Goal: Transaction & Acquisition: Book appointment/travel/reservation

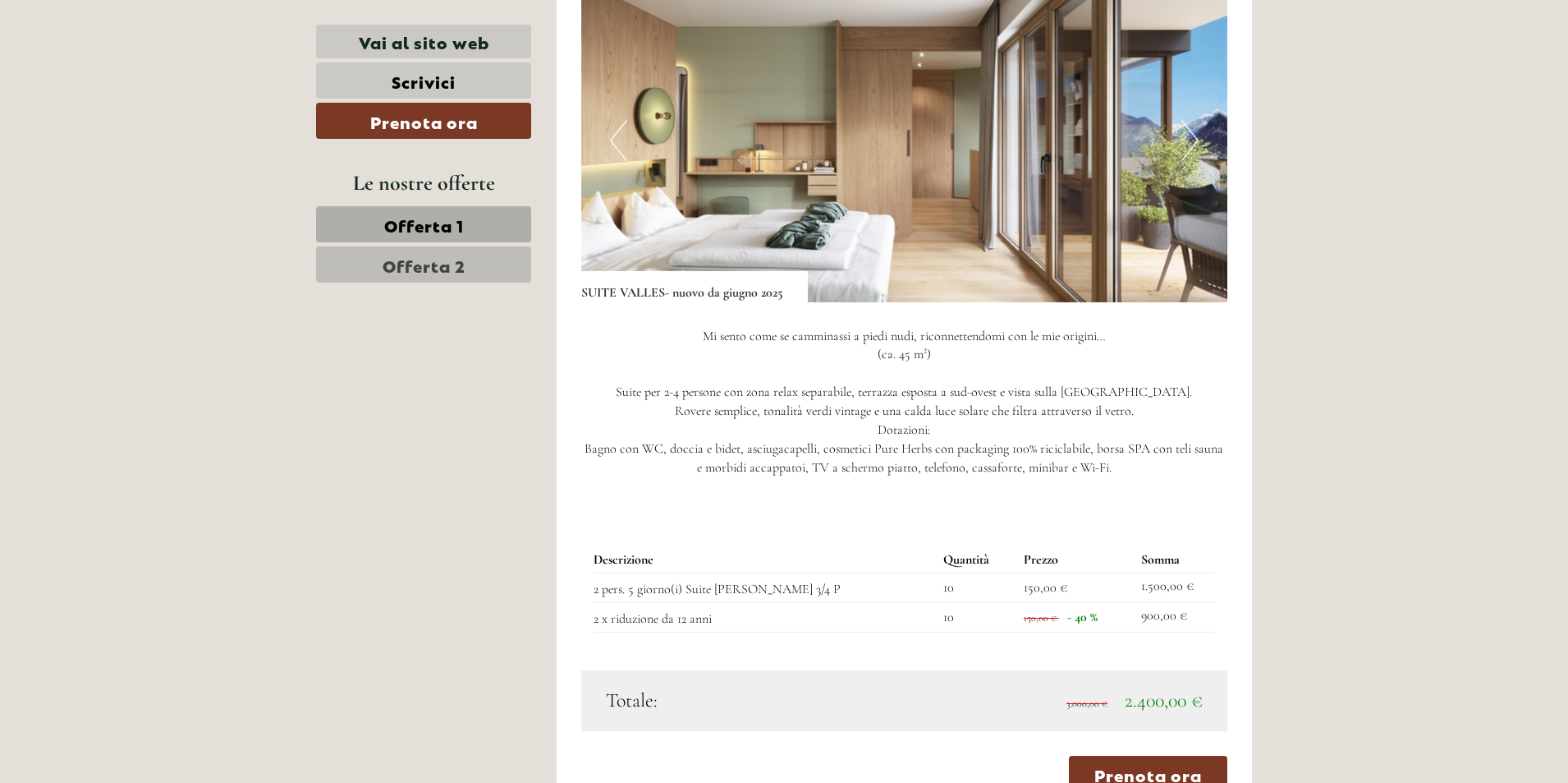
scroll to position [986, 0]
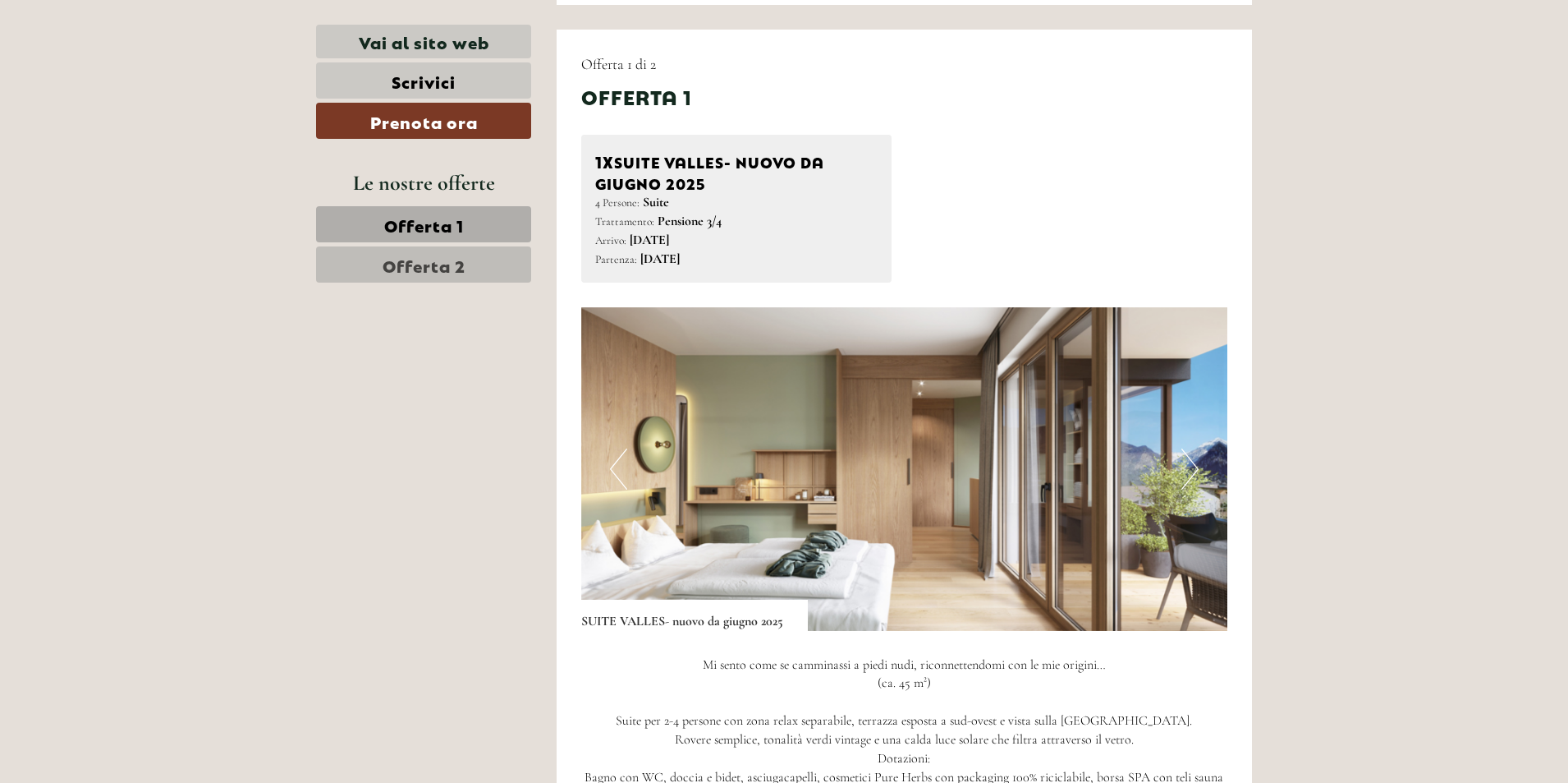
click at [918, 449] on img at bounding box center [904, 468] width 647 height 323
click at [892, 454] on img at bounding box center [904, 468] width 647 height 323
click at [426, 270] on span "Offerta 2" at bounding box center [424, 264] width 83 height 23
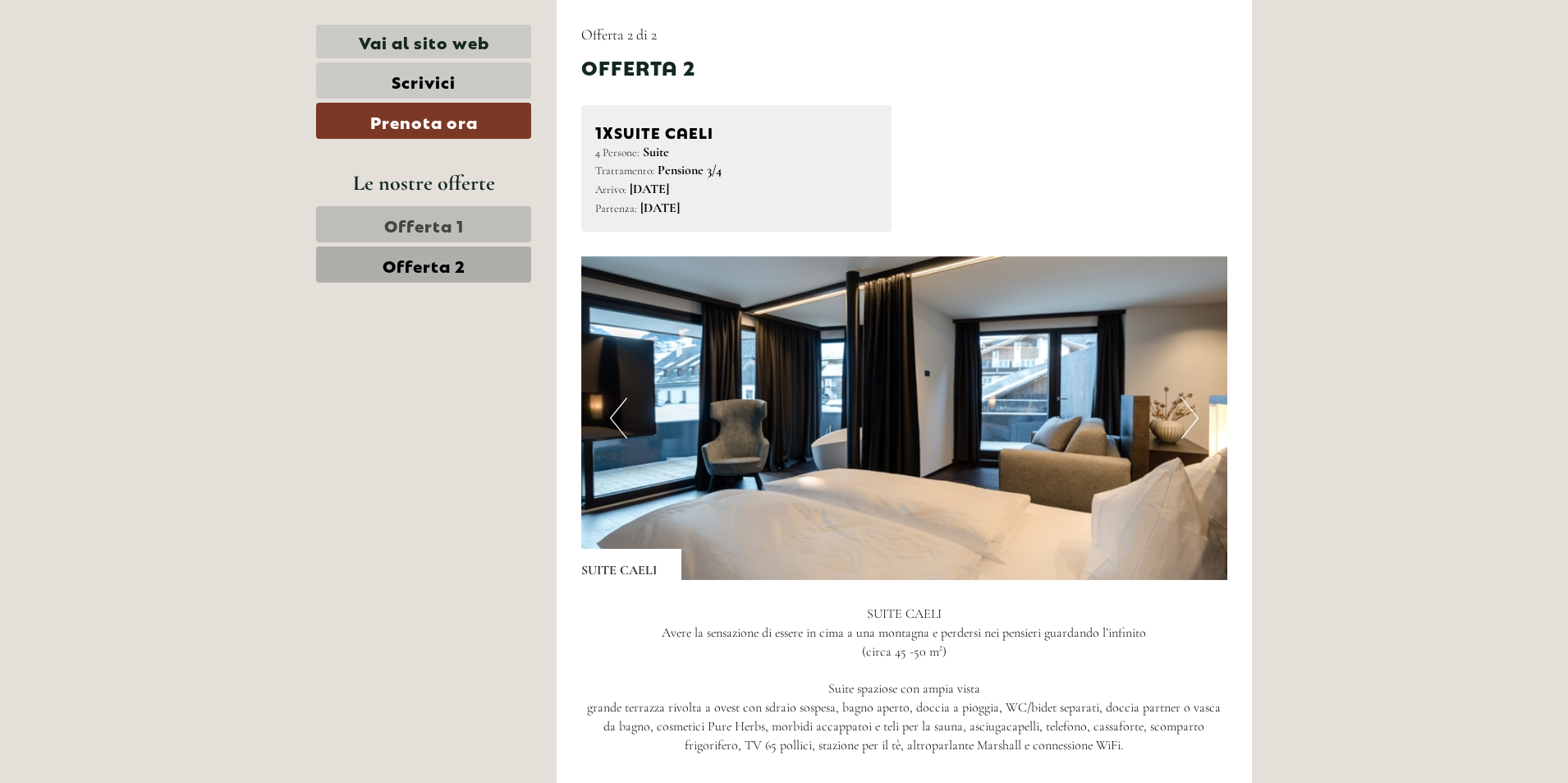
scroll to position [769, 0]
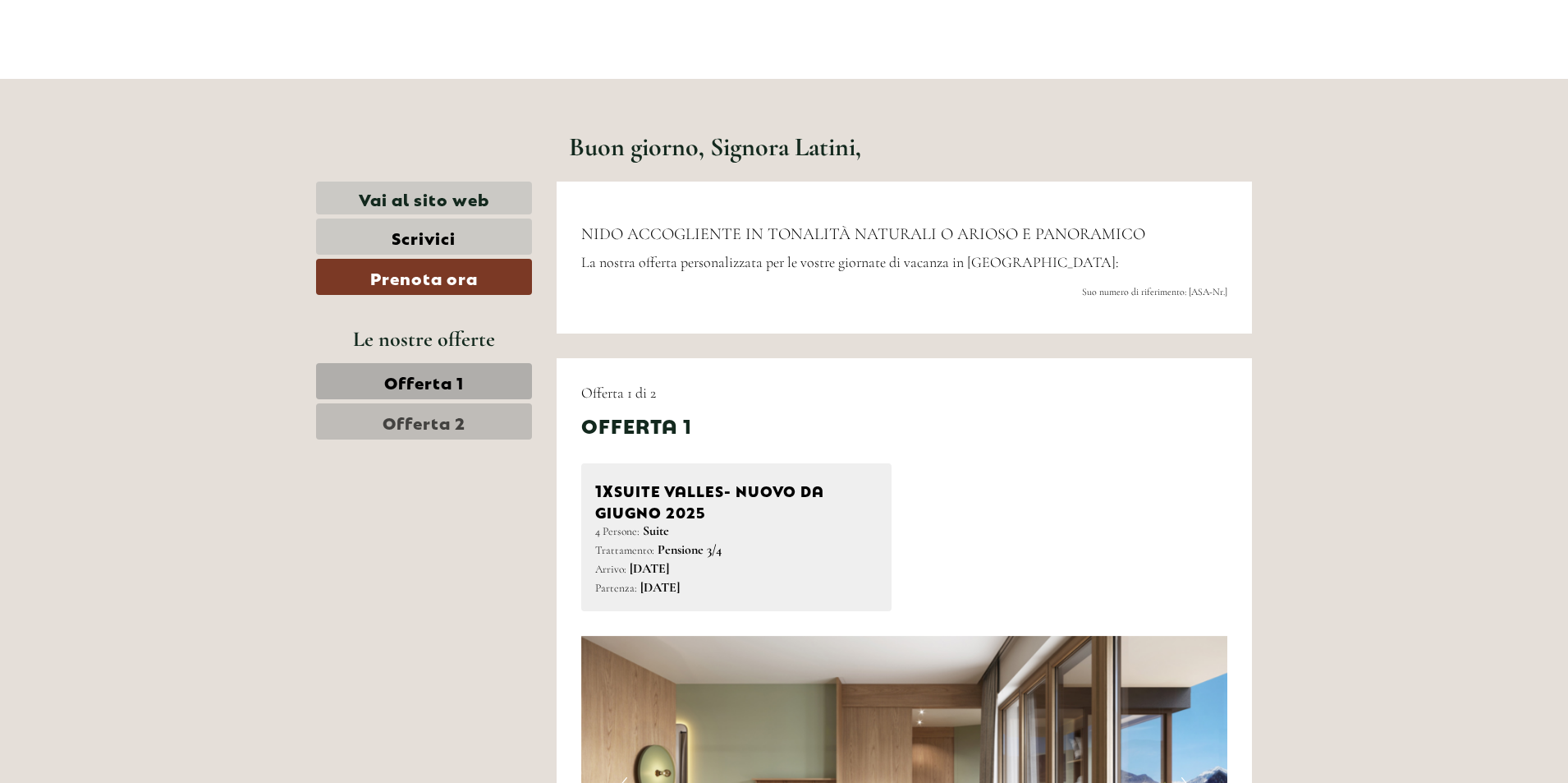
scroll to position [821, 0]
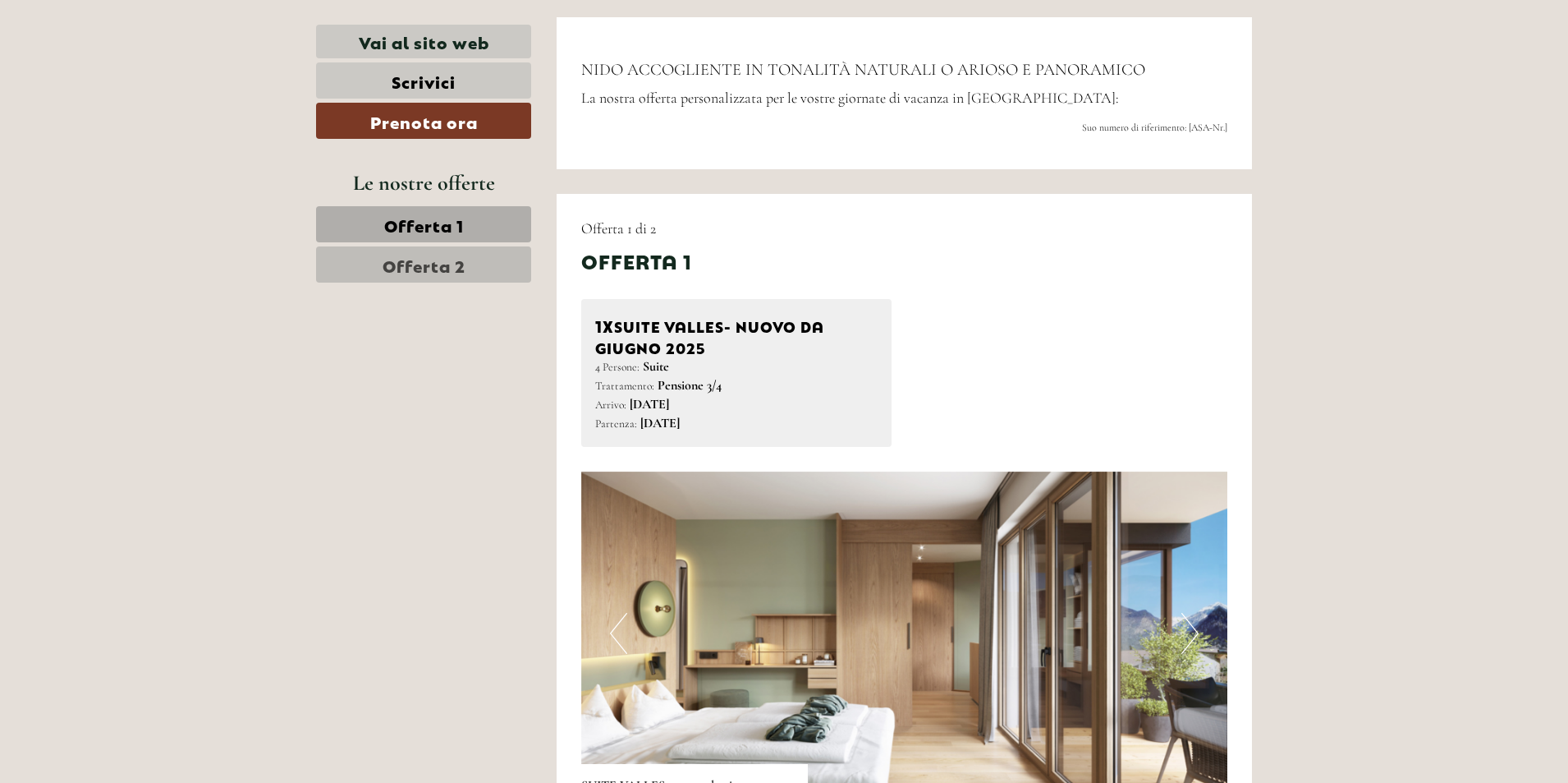
click at [476, 225] on link "Offerta 1" at bounding box center [424, 224] width 215 height 36
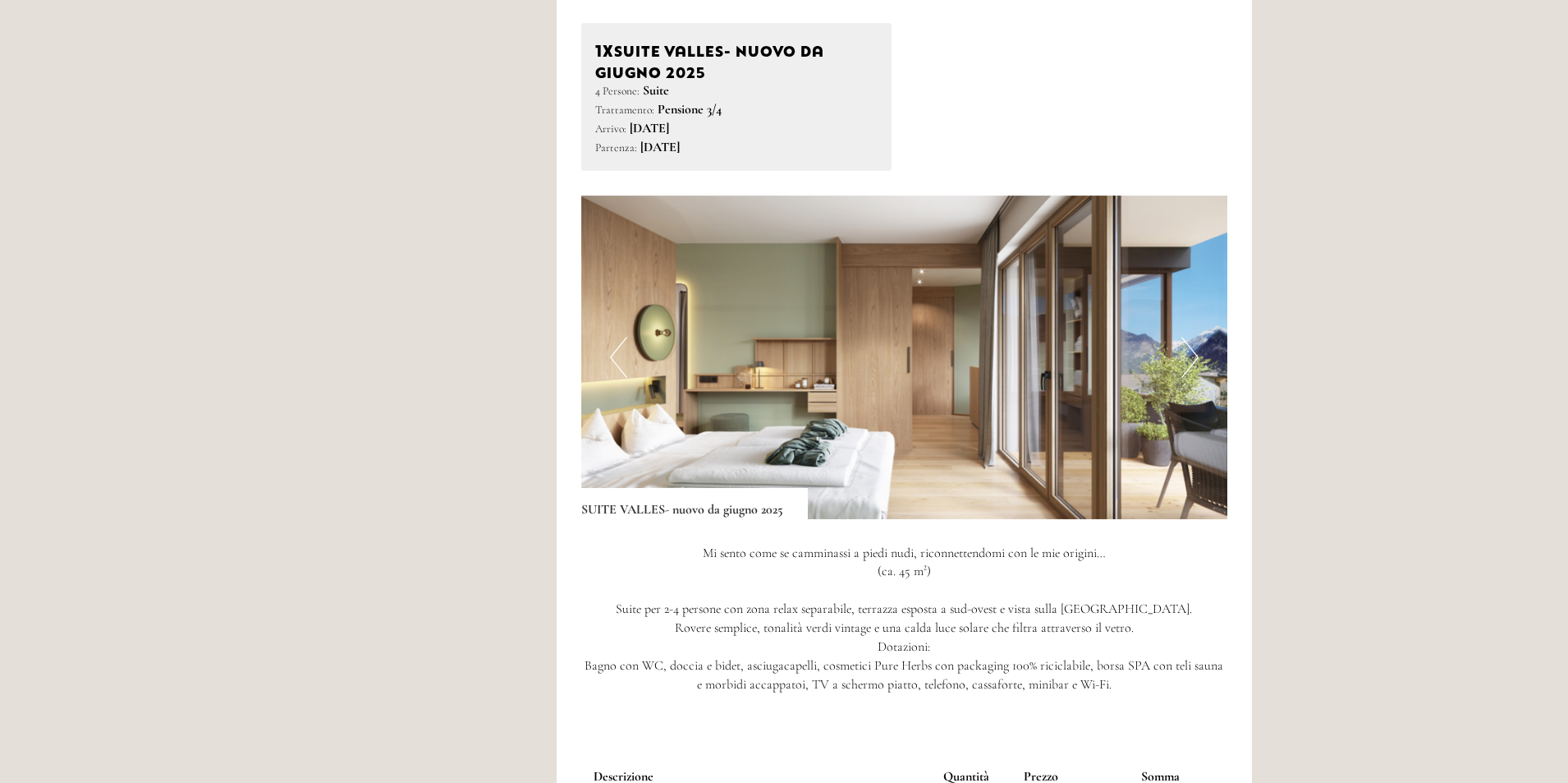
scroll to position [605, 0]
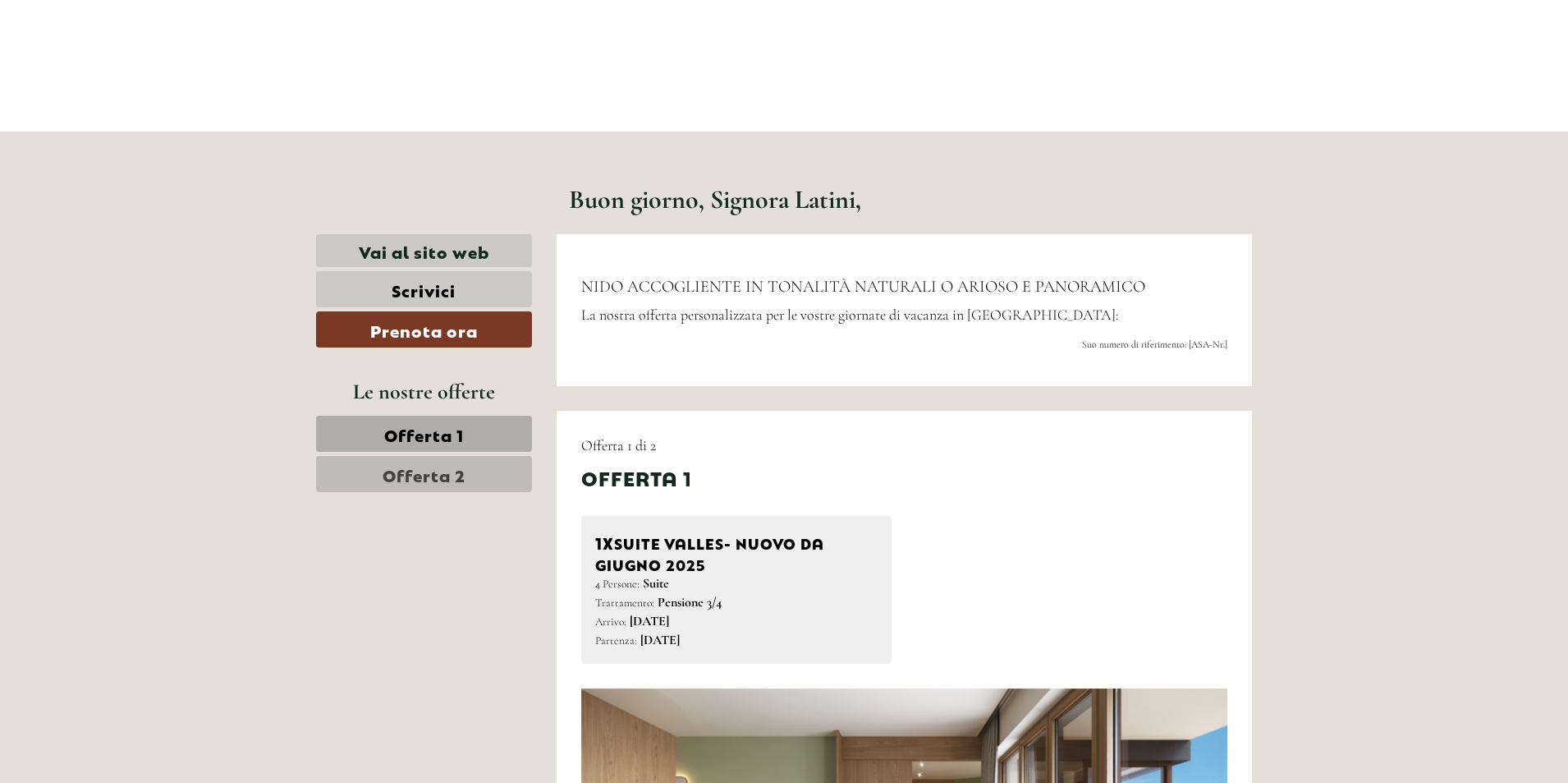
click at [427, 471] on span "Offerta 2" at bounding box center [424, 474] width 83 height 23
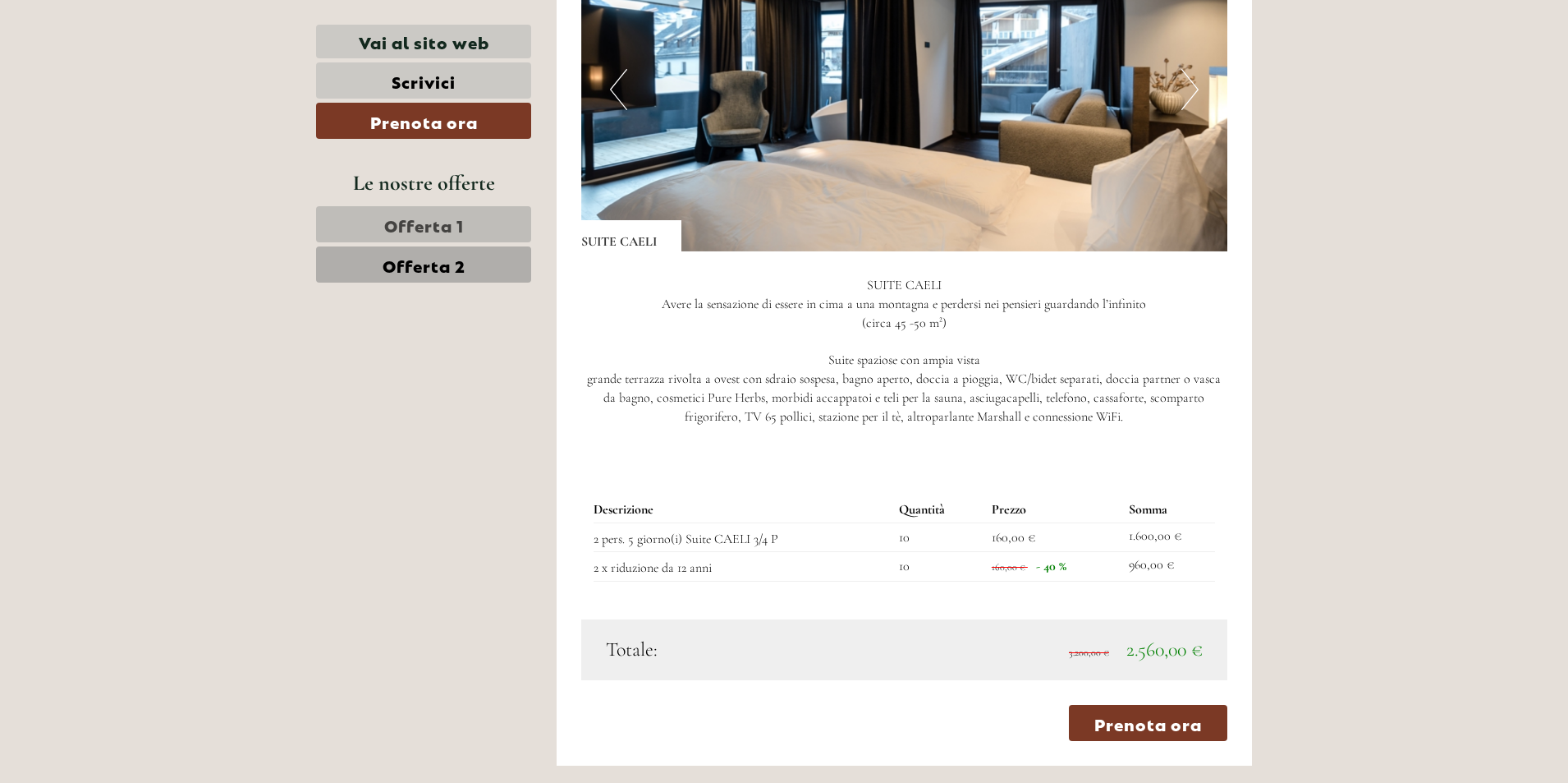
scroll to position [1426, 0]
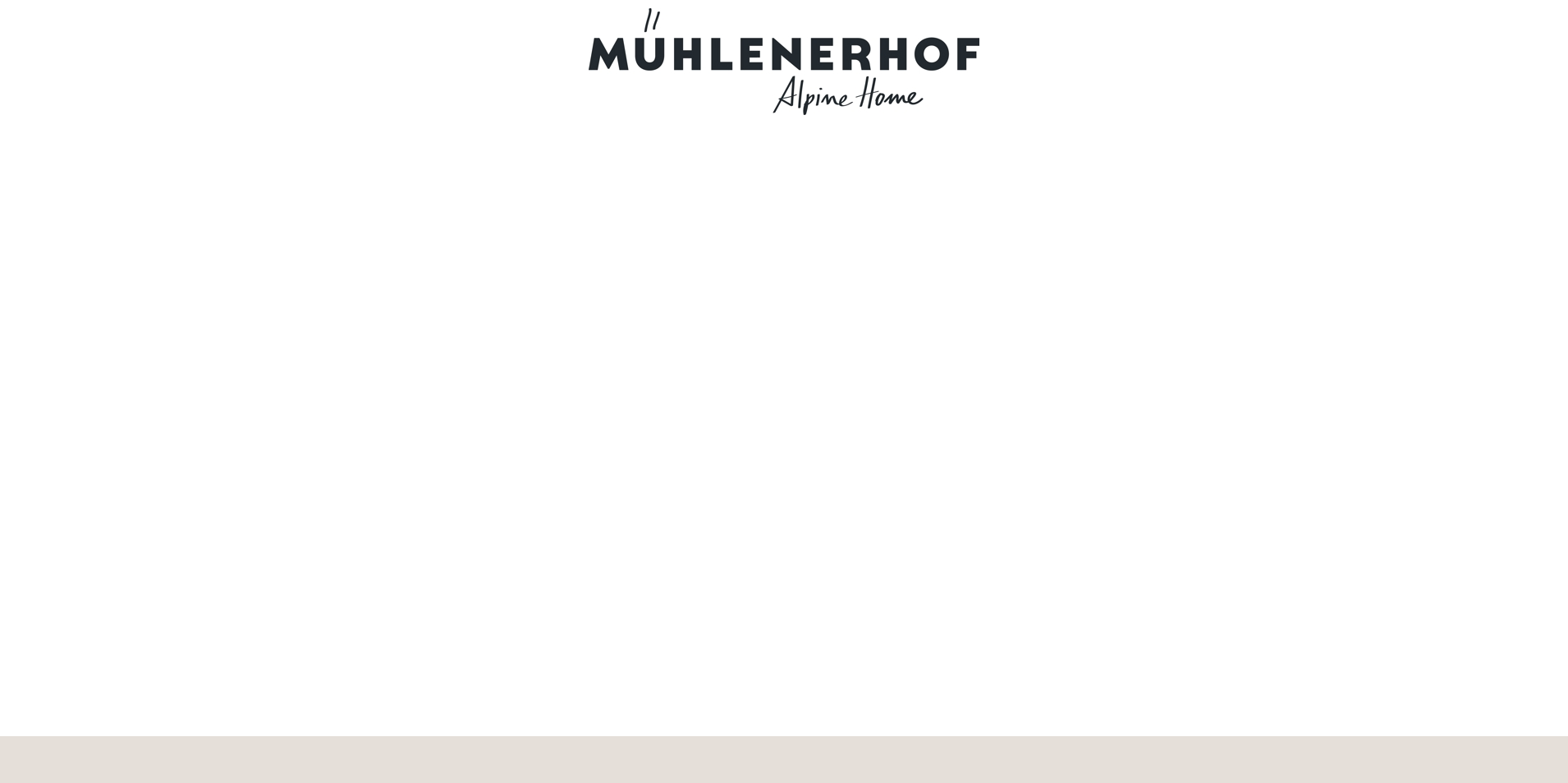
drag, startPoint x: 591, startPoint y: 47, endPoint x: 889, endPoint y: 38, distance: 298.1
click at [882, 38] on div at bounding box center [784, 61] width 920 height 107
drag, startPoint x: 1007, startPoint y: 53, endPoint x: 677, endPoint y: 51, distance: 330.0
click at [648, 74] on div at bounding box center [784, 61] width 920 height 107
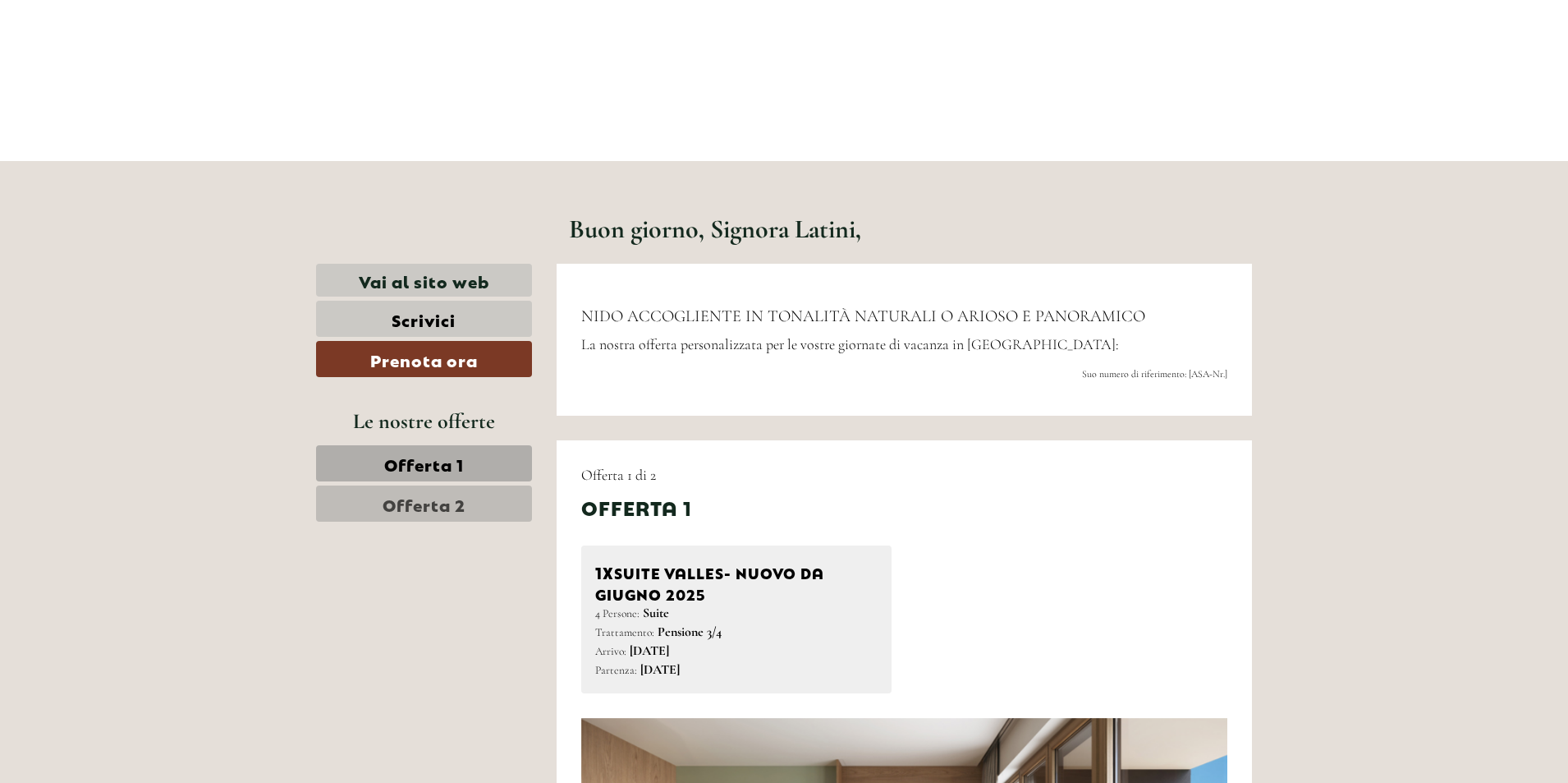
scroll to position [657, 0]
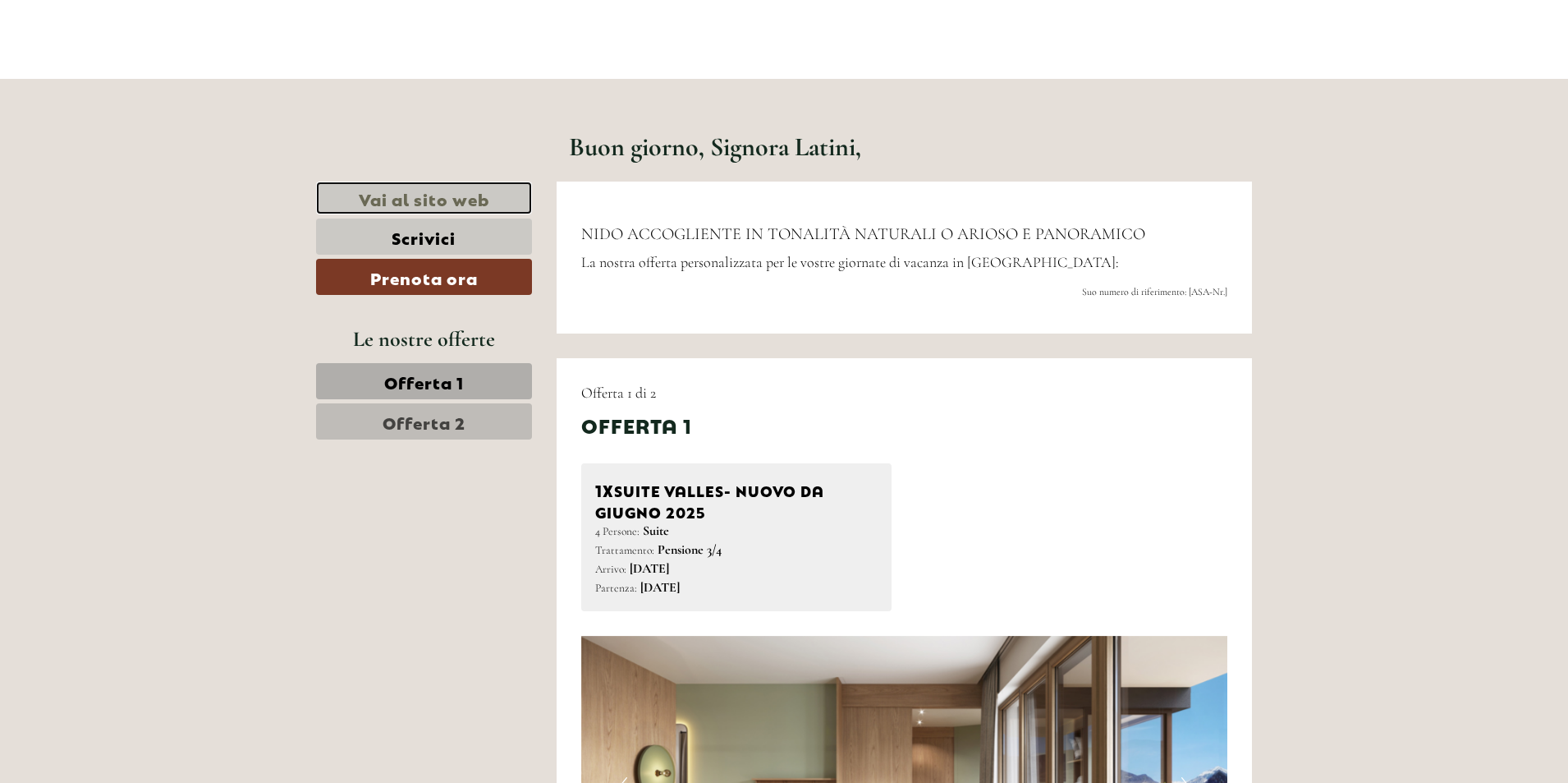
click at [467, 195] on link "Vai al sito web" at bounding box center [424, 198] width 216 height 34
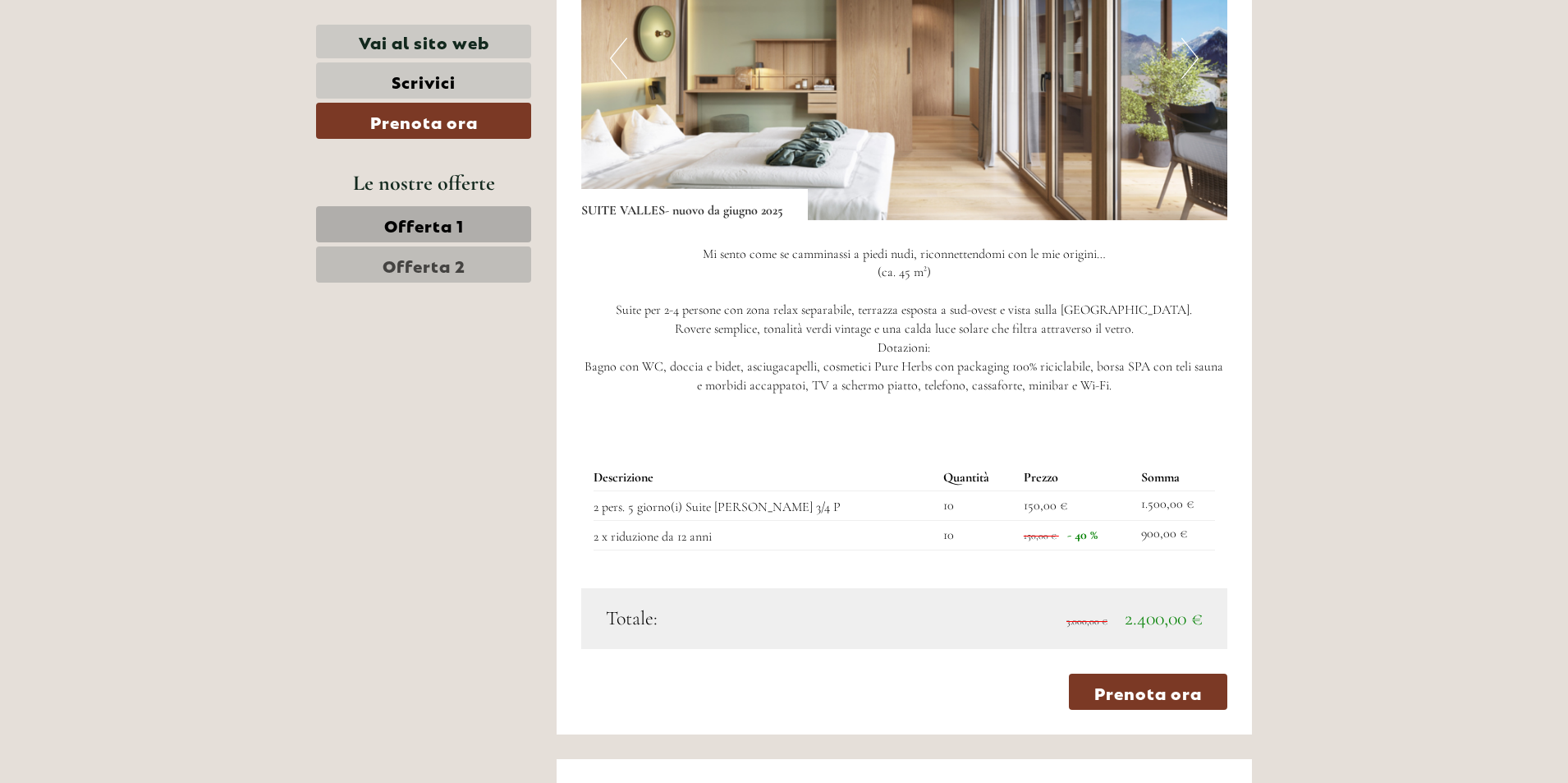
scroll to position [821, 0]
